Goal: Communication & Community: Answer question/provide support

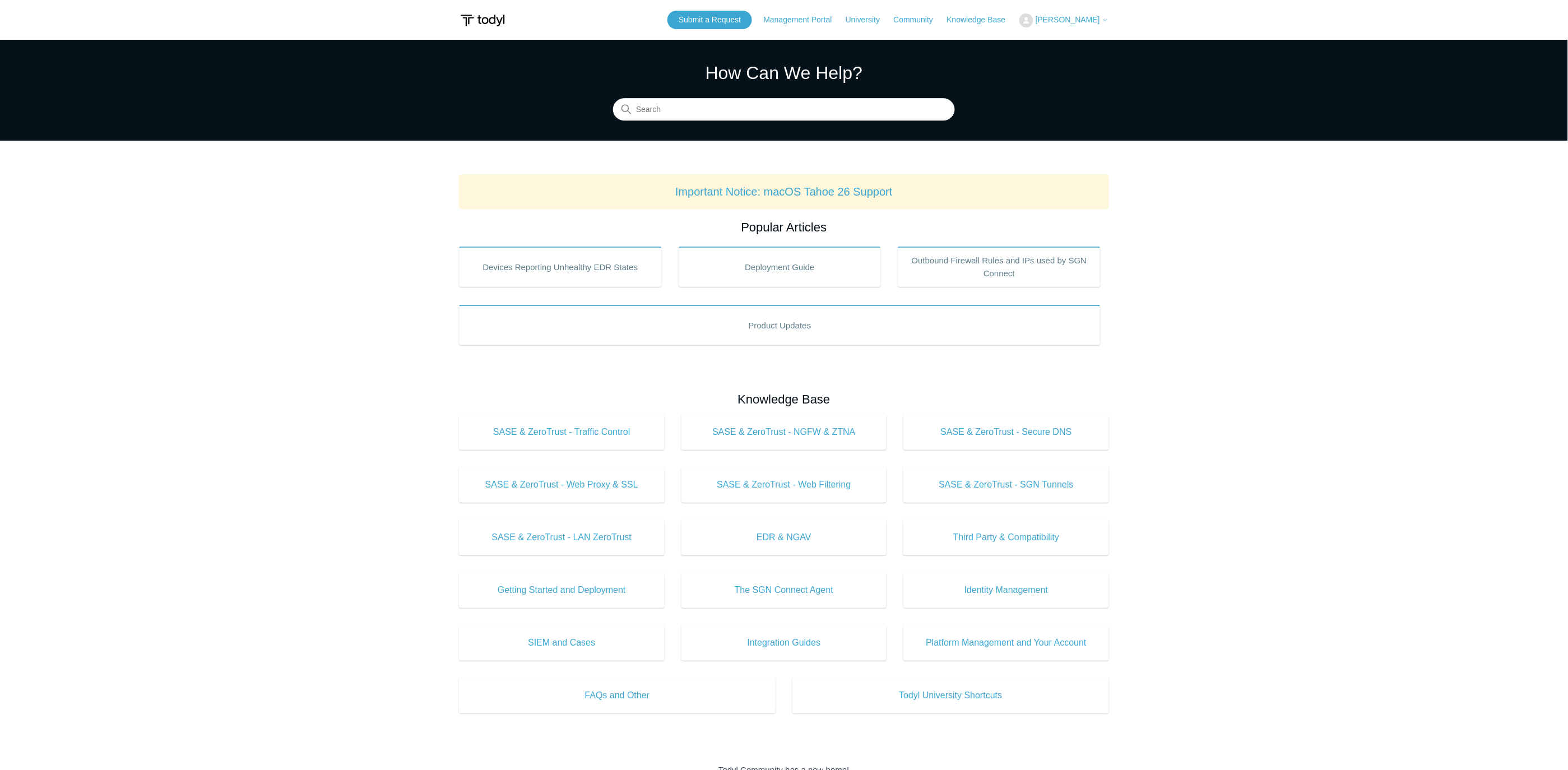
click at [1083, 18] on span "[PERSON_NAME]" at bounding box center [1067, 20] width 64 height 9
click at [1072, 46] on link "My Support Requests" at bounding box center [1075, 44] width 109 height 20
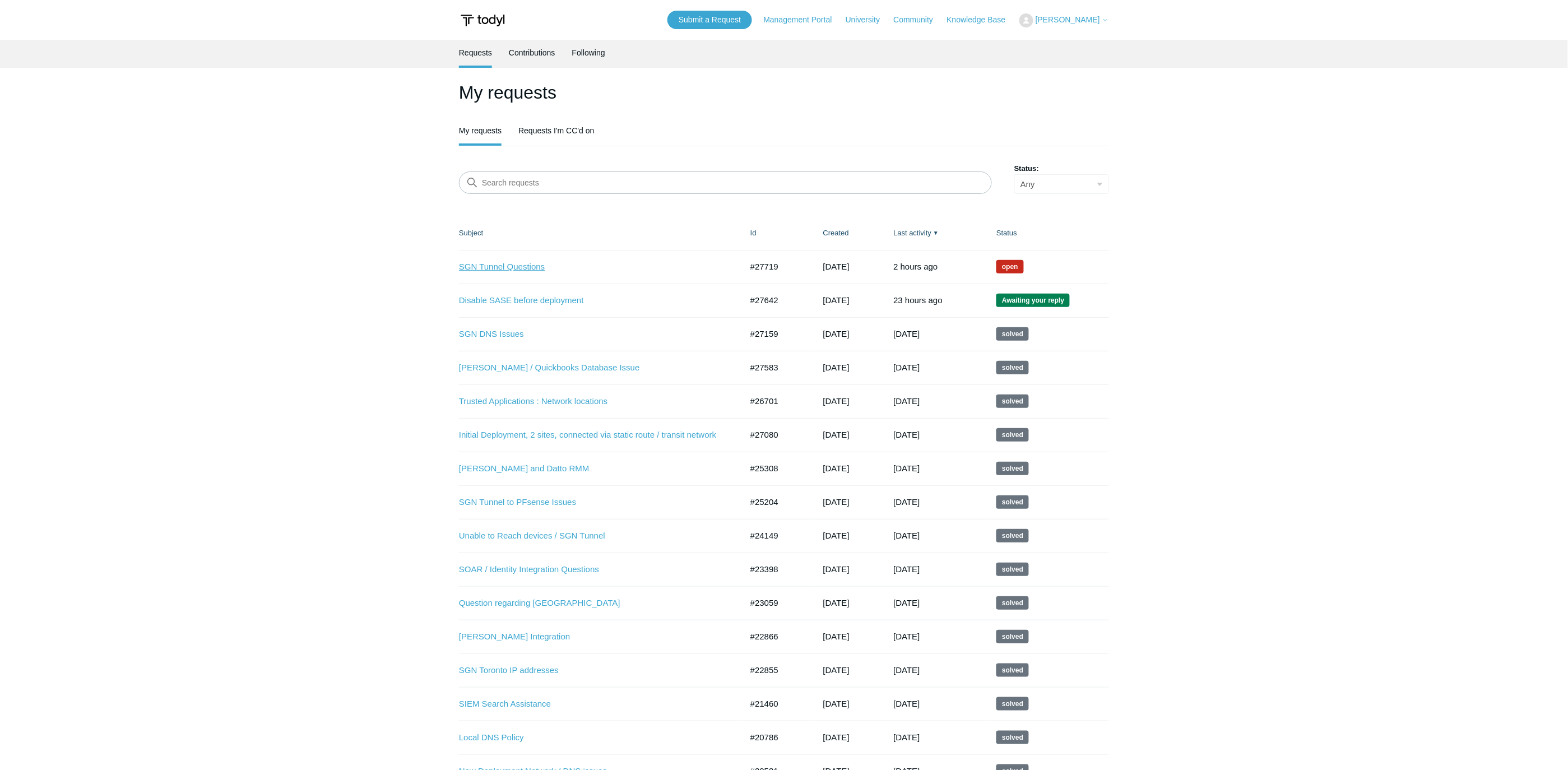
click at [528, 263] on link "SGN Tunnel Questions" at bounding box center [592, 266] width 266 height 13
click at [526, 295] on link "Disable SASE before deployment" at bounding box center [592, 300] width 266 height 13
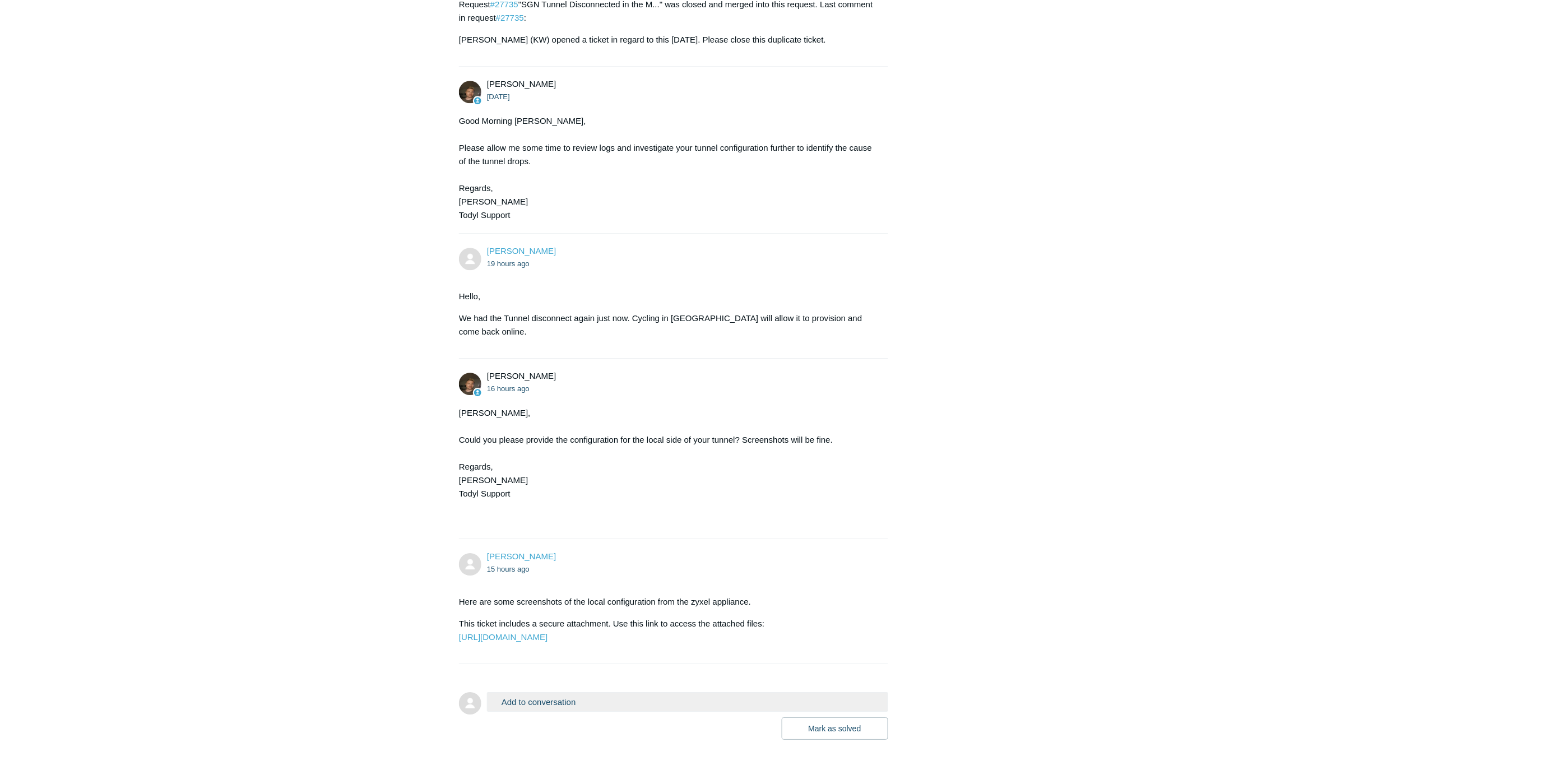
scroll to position [1240, 0]
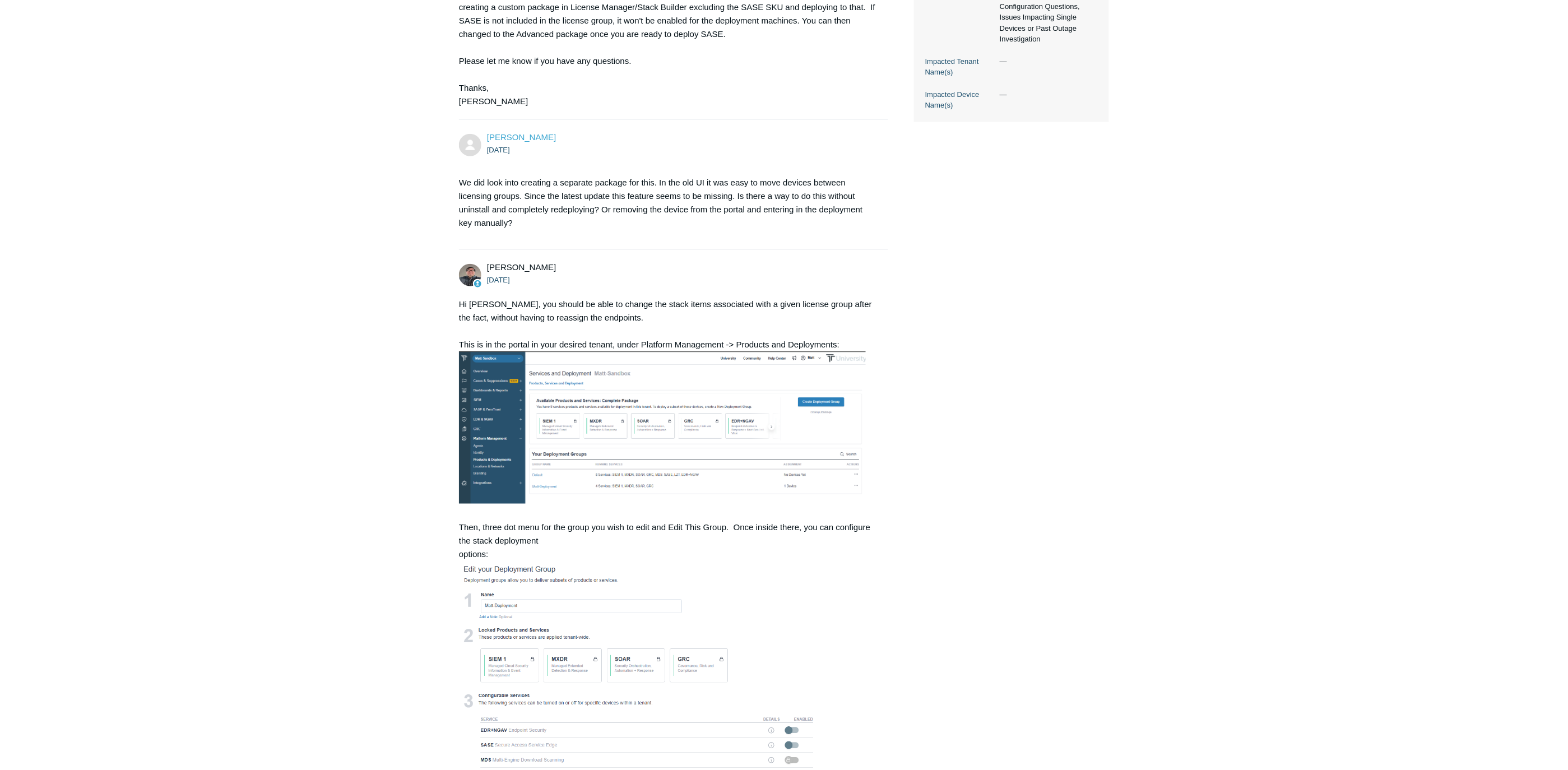
scroll to position [647, 0]
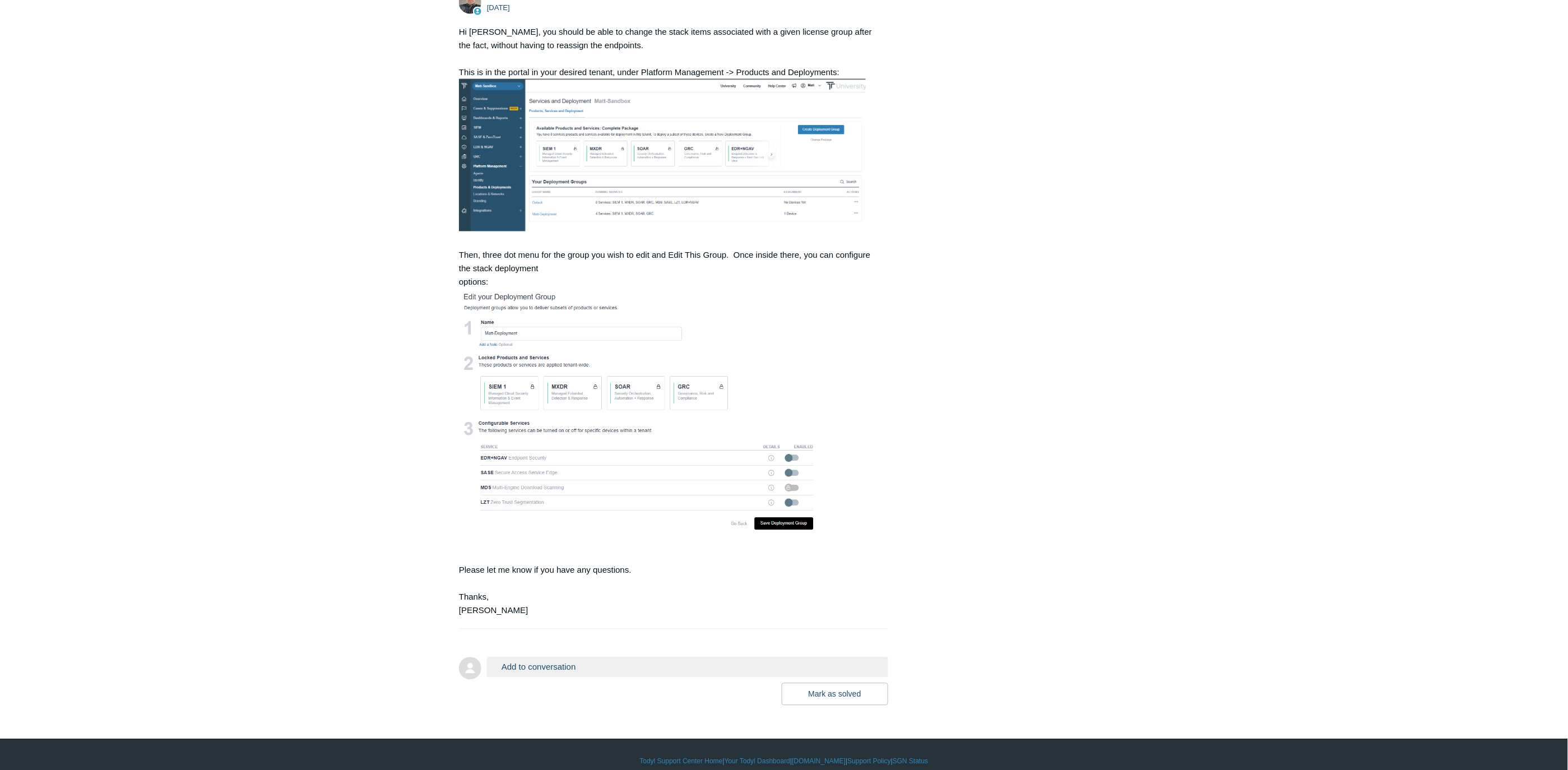
click at [592, 657] on button "Add to conversation" at bounding box center [687, 667] width 401 height 20
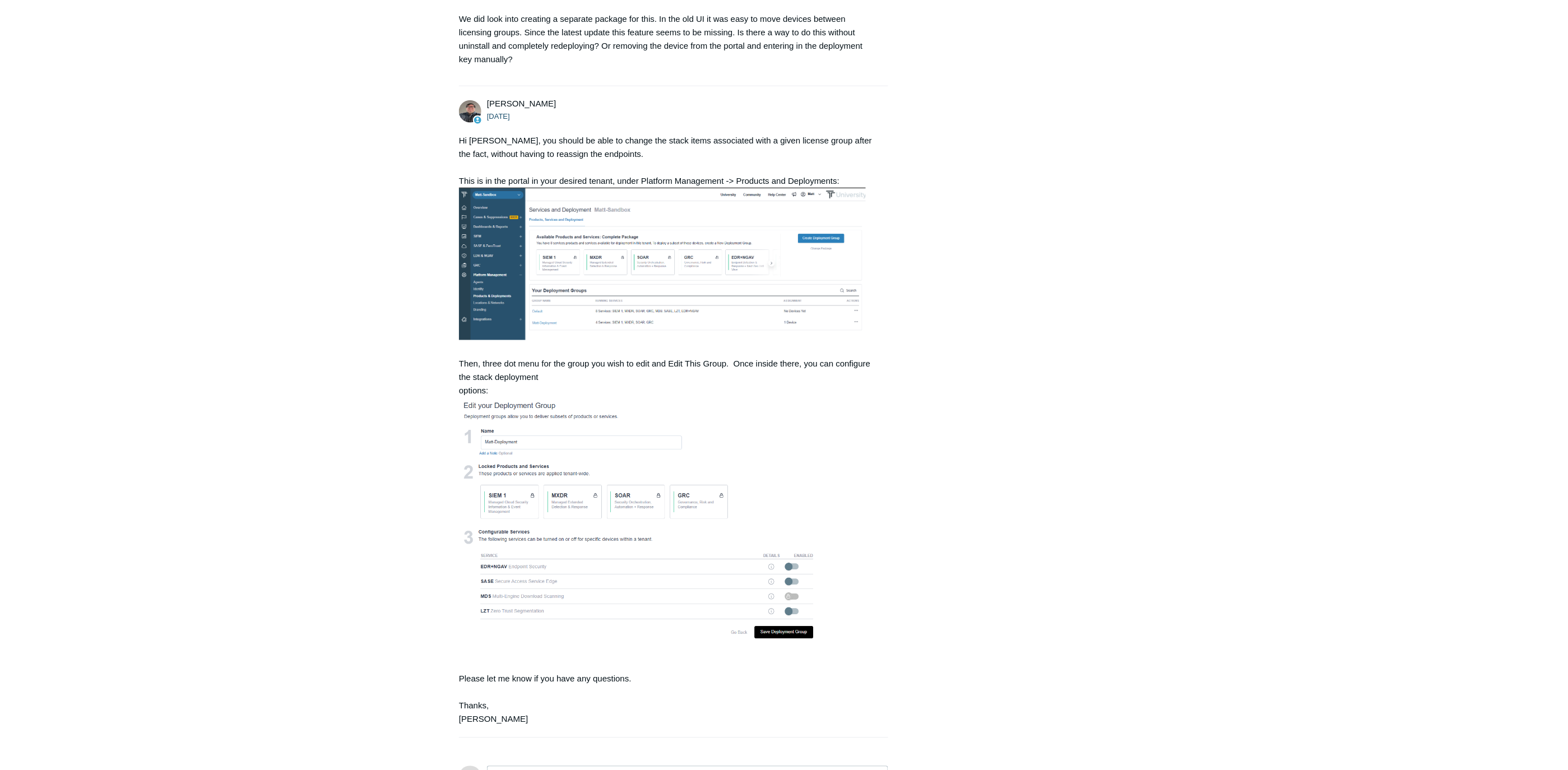
scroll to position [709, 0]
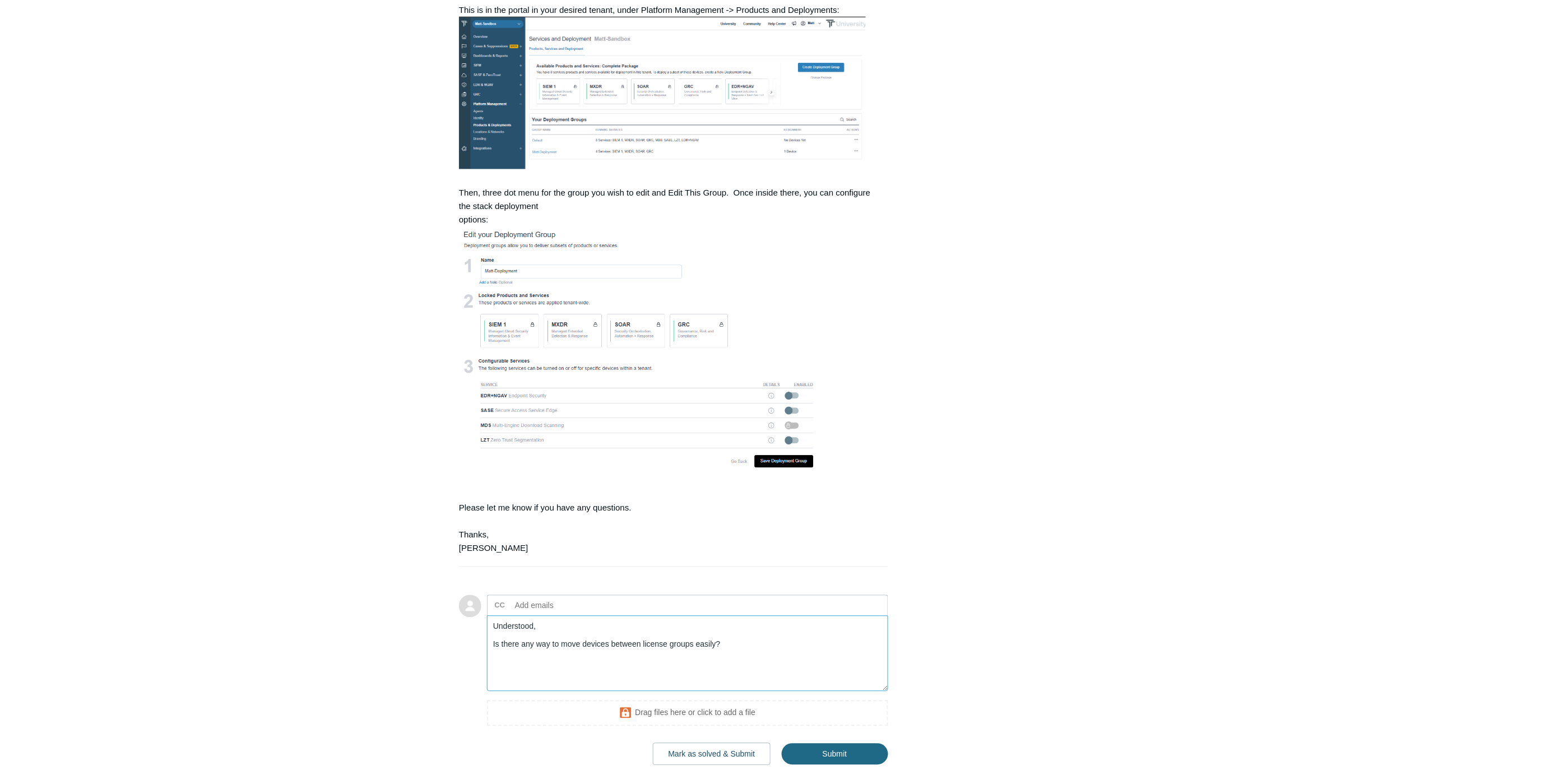
type textarea "Understood, Is there any way to move devices between license groups easily?"
click at [830, 743] on input "Submit" at bounding box center [835, 755] width 106 height 22
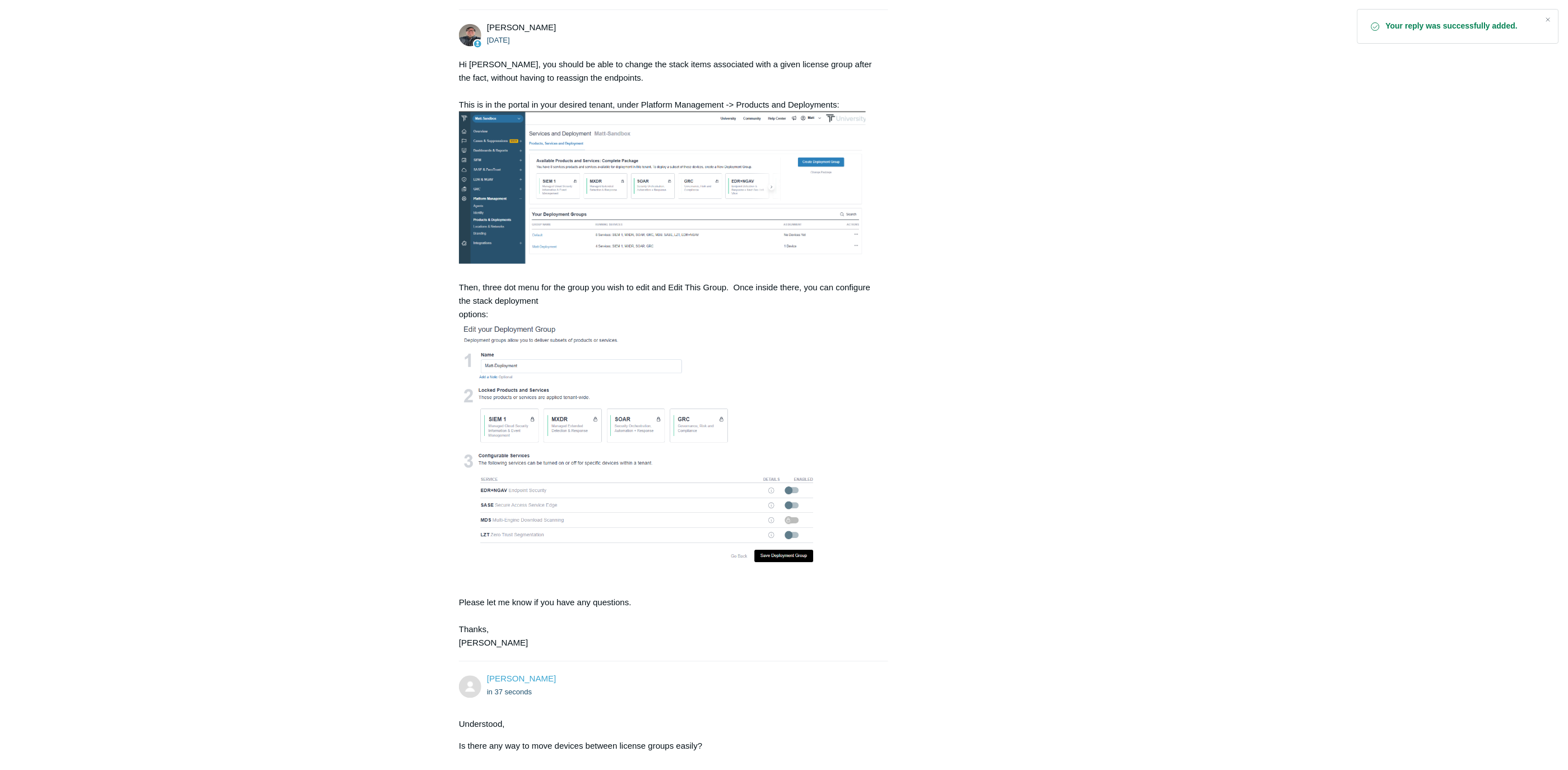
scroll to position [758, 0]
